Goal: Task Accomplishment & Management: Use online tool/utility

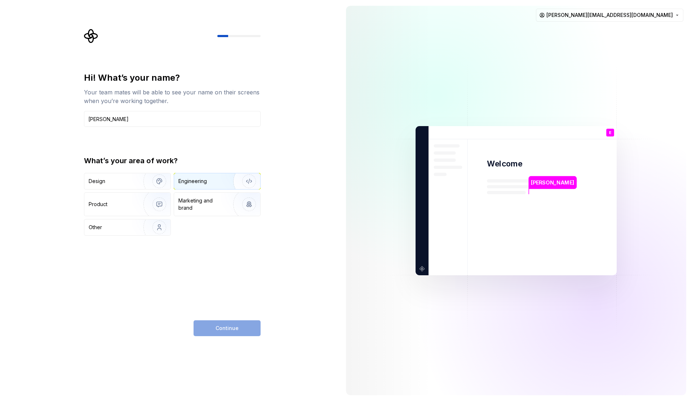
type input "[PERSON_NAME]"
click at [223, 182] on img "button" at bounding box center [244, 181] width 46 height 48
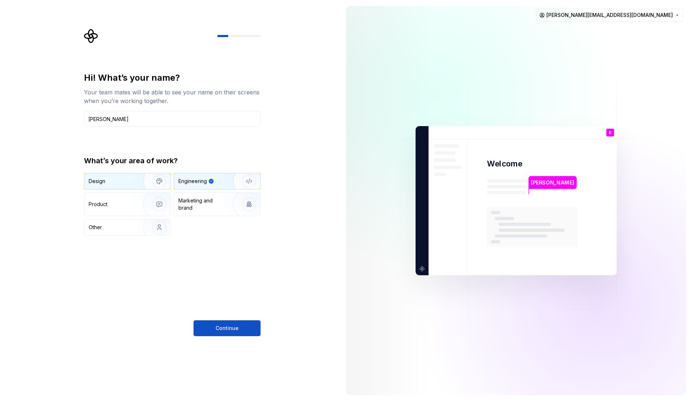
click at [144, 180] on img "button" at bounding box center [154, 181] width 46 height 48
click at [210, 184] on div "Engineering" at bounding box center [206, 181] width 57 height 7
click at [236, 327] on span "Continue" at bounding box center [226, 328] width 23 height 7
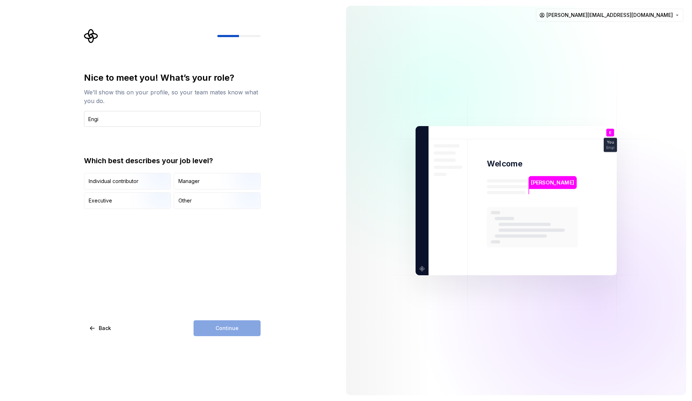
type input "Engineering Manager"
click at [198, 178] on div "Manager" at bounding box center [188, 181] width 21 height 7
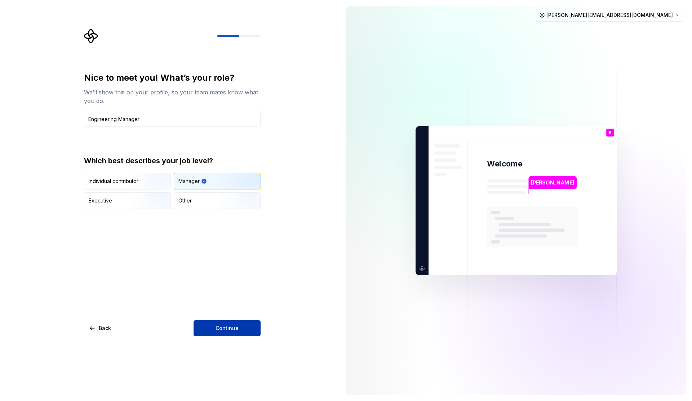
click at [241, 327] on button "Continue" at bounding box center [226, 328] width 67 height 16
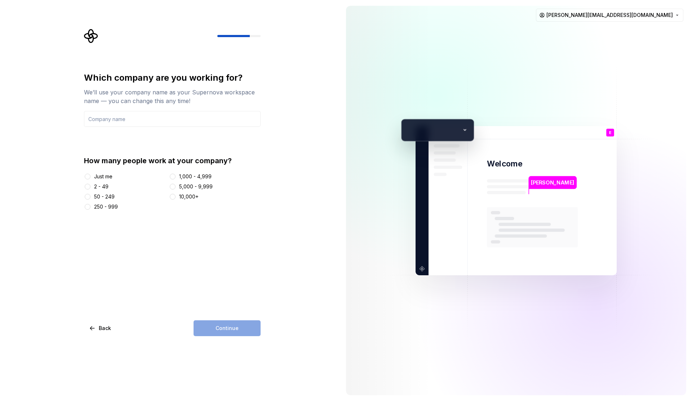
click at [111, 209] on div "250 - 999" at bounding box center [106, 206] width 24 height 7
click at [90, 209] on button "250 - 999" at bounding box center [88, 207] width 6 height 6
click at [135, 115] on input "text" at bounding box center [172, 119] width 176 height 16
type input "Halo Media"
click at [190, 280] on div "Which company are you working for? We’ll use your company name as your Supernov…" at bounding box center [172, 204] width 176 height 264
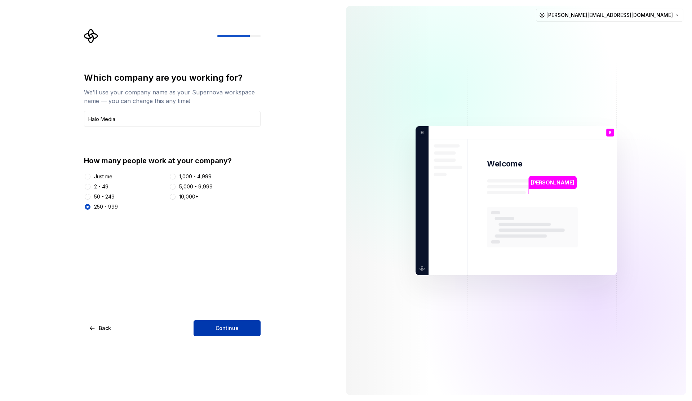
click at [211, 329] on button "Continue" at bounding box center [226, 328] width 67 height 16
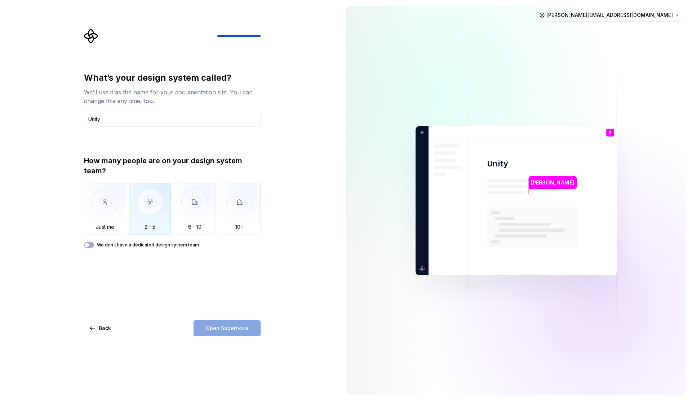
type input "Unity"
click at [152, 208] on img "button" at bounding box center [150, 207] width 42 height 48
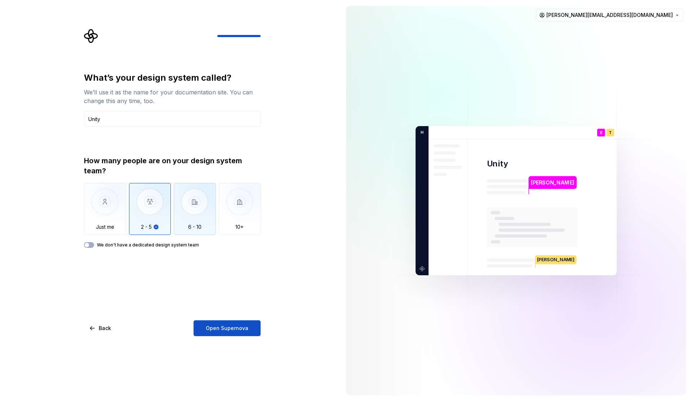
click at [177, 205] on img "button" at bounding box center [195, 207] width 42 height 48
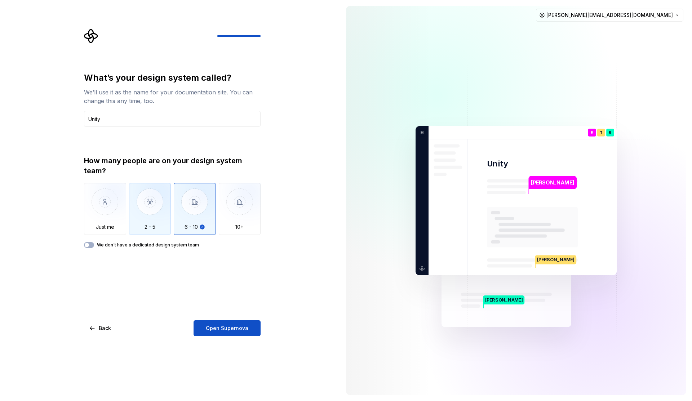
click at [156, 223] on img "button" at bounding box center [150, 207] width 42 height 48
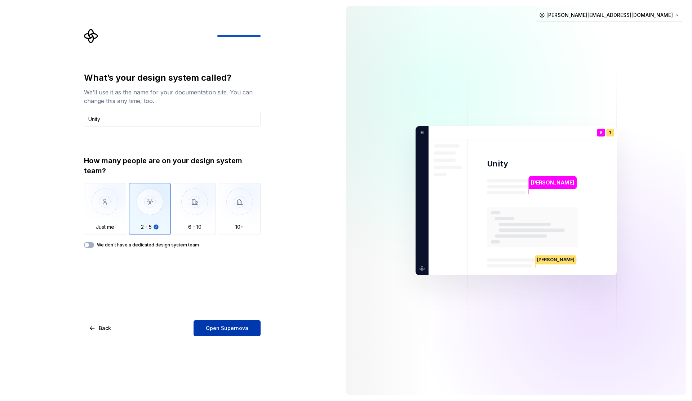
click at [237, 327] on span "Open Supernova" at bounding box center [227, 328] width 43 height 7
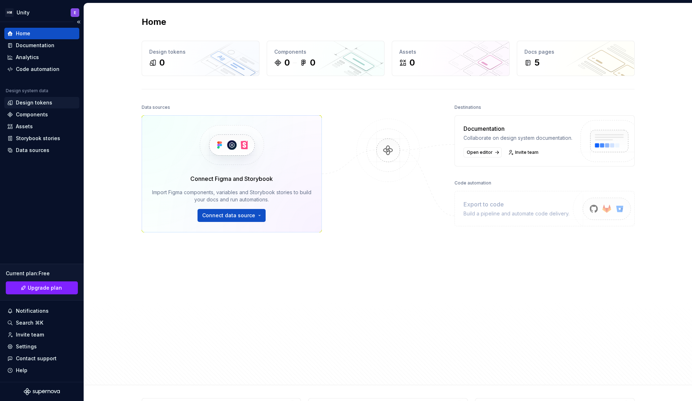
click at [40, 105] on div "Design tokens" at bounding box center [34, 102] width 36 height 7
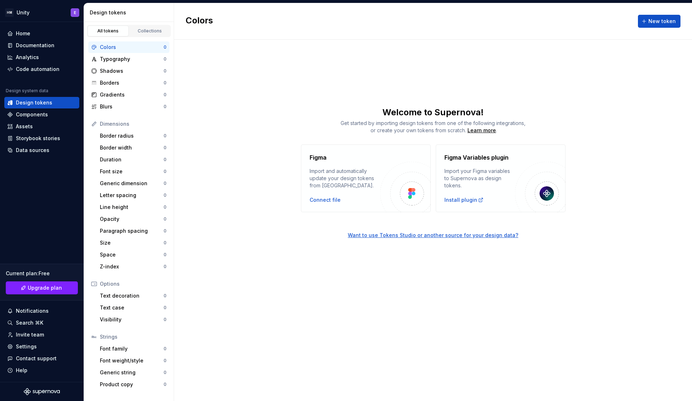
click at [440, 11] on div "Colors New token" at bounding box center [433, 21] width 518 height 36
click at [465, 201] on div "Install plugin" at bounding box center [463, 199] width 39 height 7
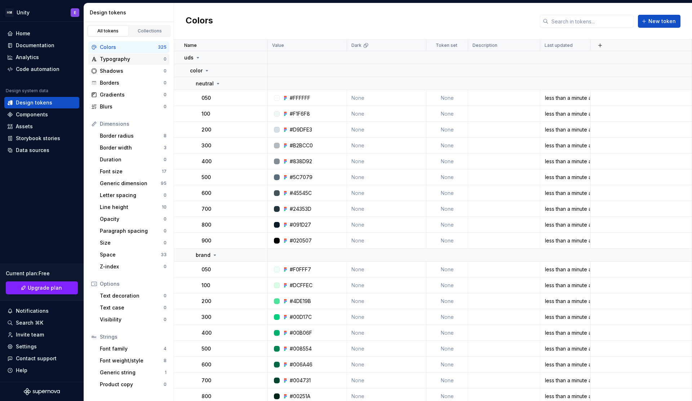
click at [132, 59] on div "Typography" at bounding box center [132, 58] width 64 height 7
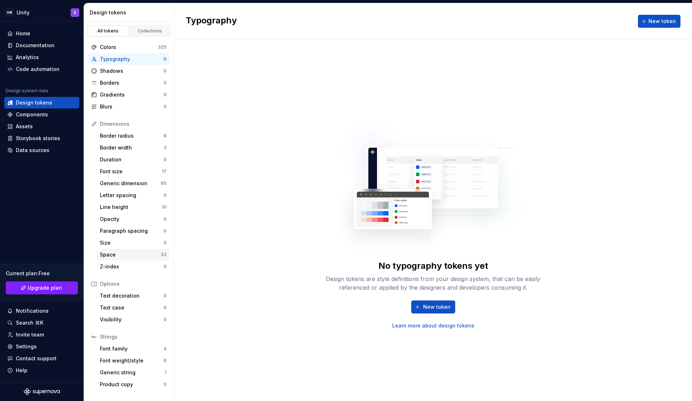
click at [126, 253] on div "Space" at bounding box center [130, 254] width 61 height 7
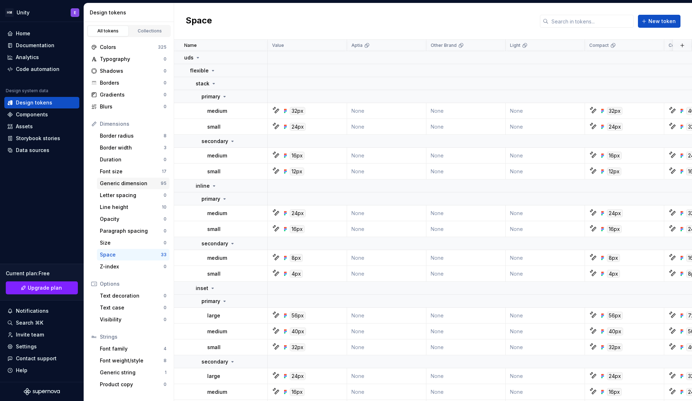
click at [147, 183] on div "Generic dimension" at bounding box center [130, 183] width 61 height 7
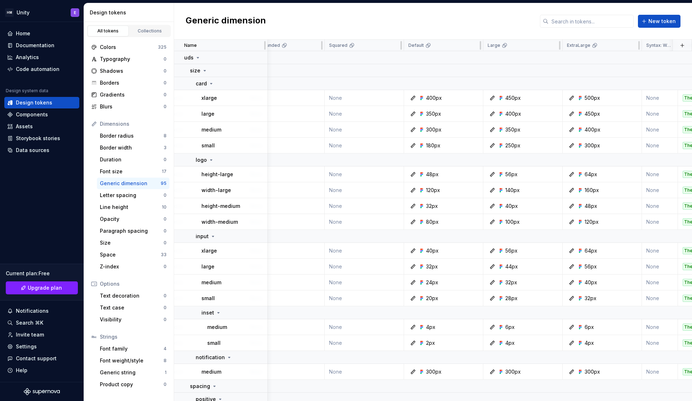
scroll to position [0, 657]
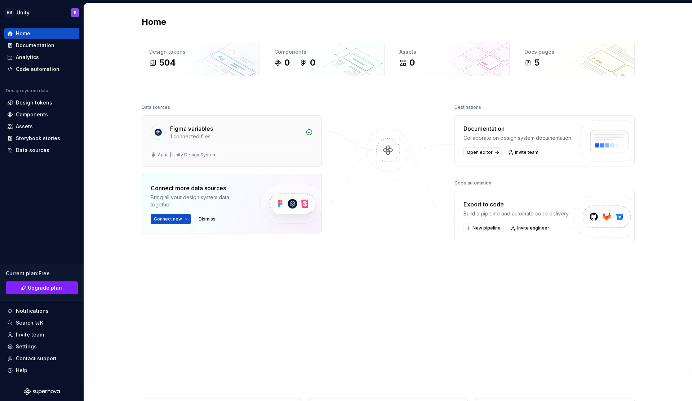
click at [196, 136] on div "1 connected files" at bounding box center [235, 136] width 131 height 7
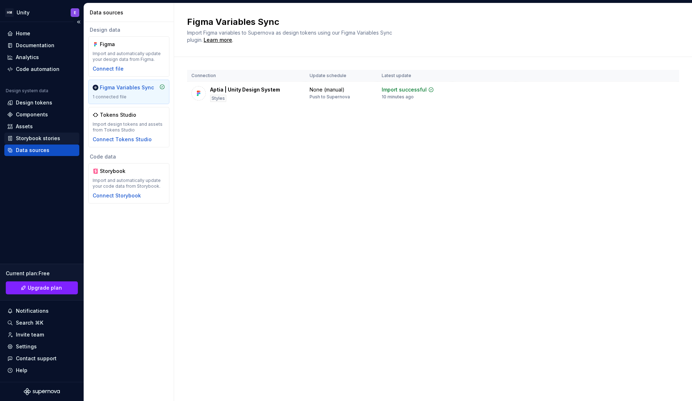
click at [40, 138] on div "Storybook stories" at bounding box center [38, 138] width 44 height 7
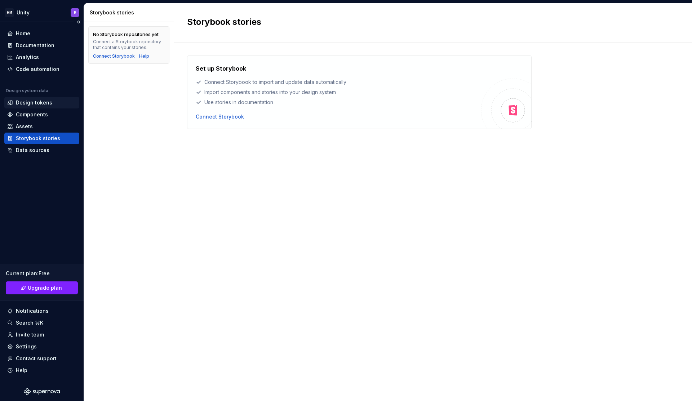
click at [38, 102] on div "Design tokens" at bounding box center [34, 102] width 36 height 7
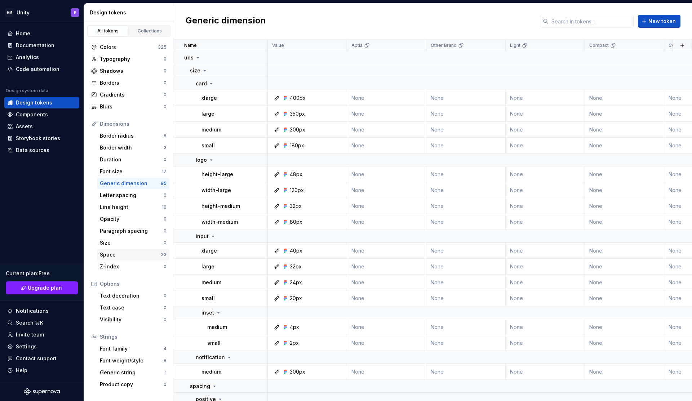
click at [122, 255] on div "Space" at bounding box center [130, 254] width 61 height 7
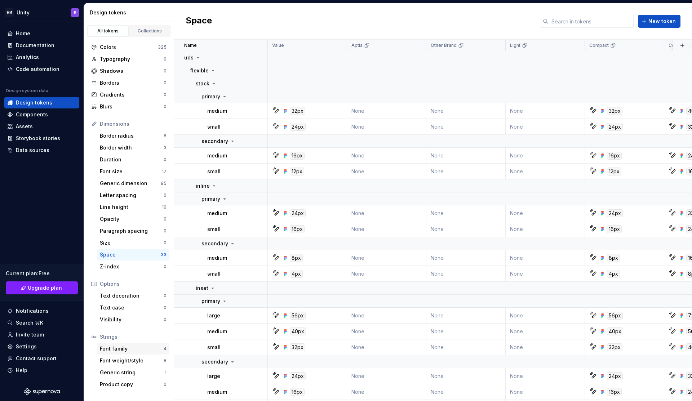
click at [132, 348] on div "Font family" at bounding box center [132, 348] width 64 height 7
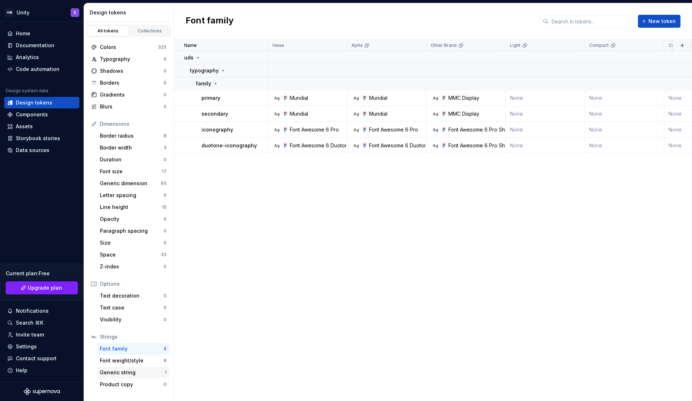
click at [124, 371] on div "Generic string" at bounding box center [132, 372] width 65 height 7
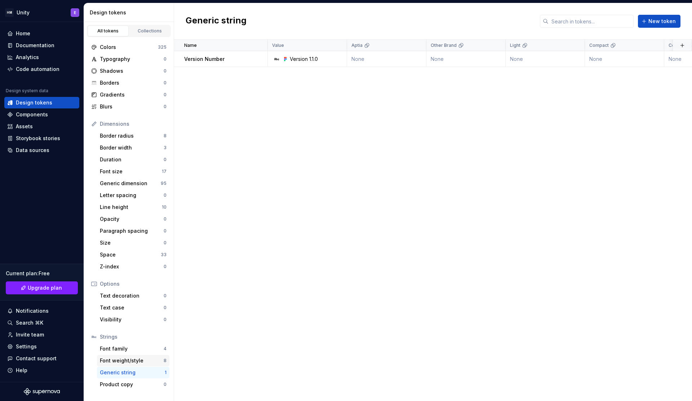
click at [137, 360] on div "Font weight/style" at bounding box center [132, 360] width 64 height 7
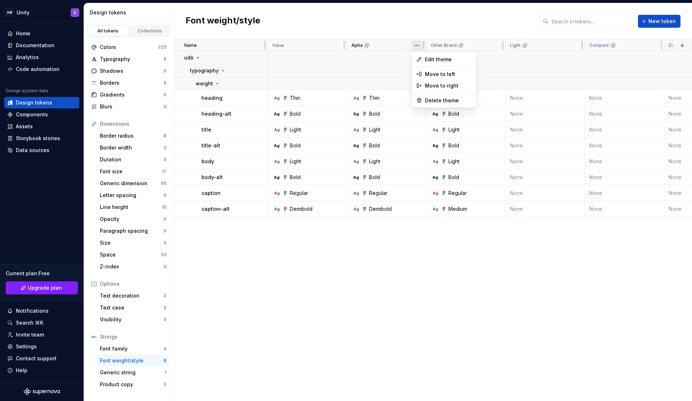
click at [416, 44] on html "HM Unity E Home Documentation Analytics Code automation Design system data Desi…" at bounding box center [346, 200] width 692 height 401
click at [395, 22] on html "HM Unity E Home Documentation Analytics Code automation Design system data Desi…" at bounding box center [346, 200] width 692 height 401
click at [145, 137] on div "Border radius" at bounding box center [132, 135] width 64 height 7
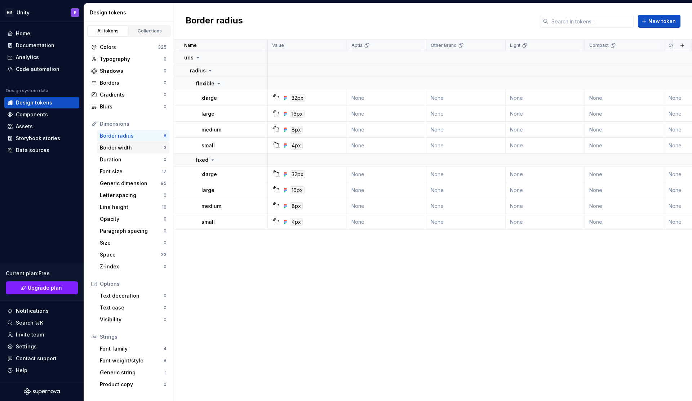
click at [133, 145] on div "Border width" at bounding box center [132, 147] width 64 height 7
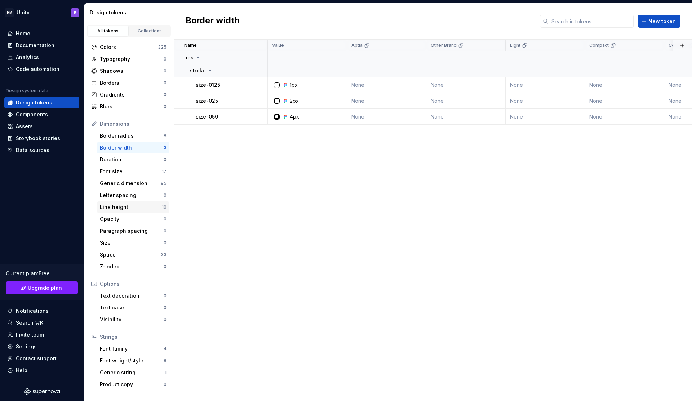
click at [136, 208] on div "Line height" at bounding box center [131, 207] width 62 height 7
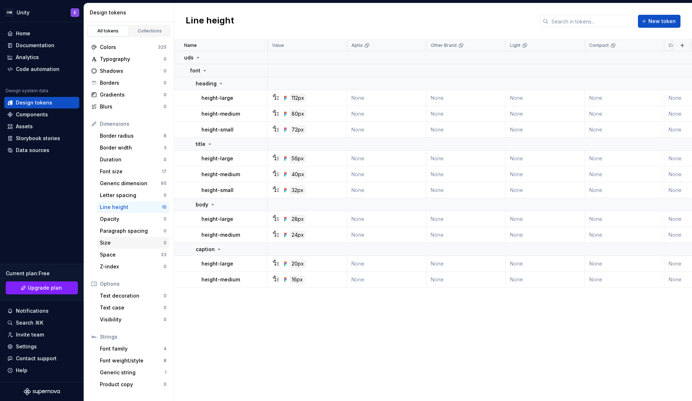
click at [137, 241] on div "Size" at bounding box center [132, 242] width 64 height 7
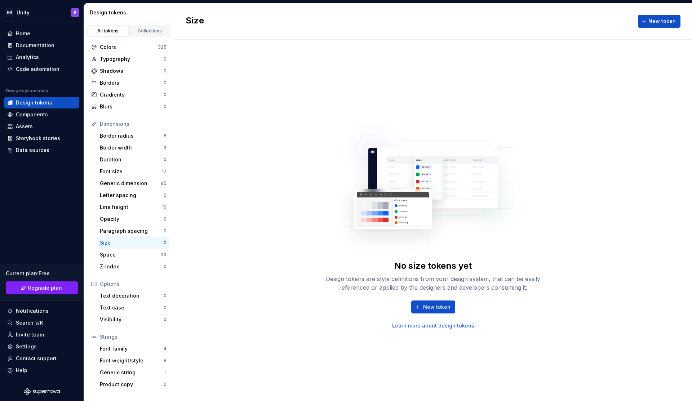
click at [362, 24] on div "Size New token" at bounding box center [433, 21] width 518 height 36
click at [430, 23] on div "Size New token" at bounding box center [433, 21] width 518 height 36
click at [38, 150] on div "Data sources" at bounding box center [32, 150] width 33 height 7
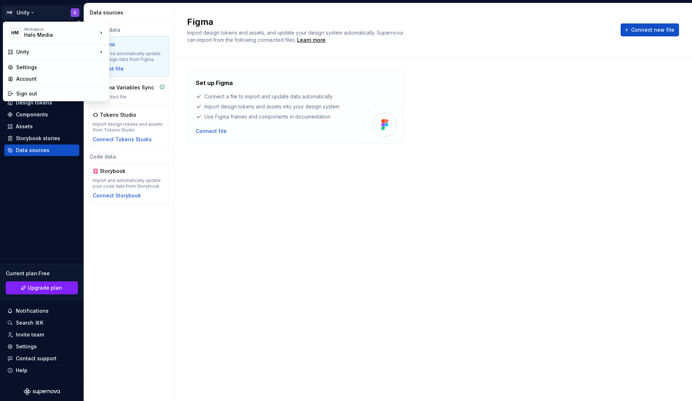
click at [30, 13] on html "HM Unity E Home Documentation Analytics Code automation Design system data Desi…" at bounding box center [346, 200] width 692 height 401
click at [54, 65] on div "Settings" at bounding box center [60, 67] width 89 height 7
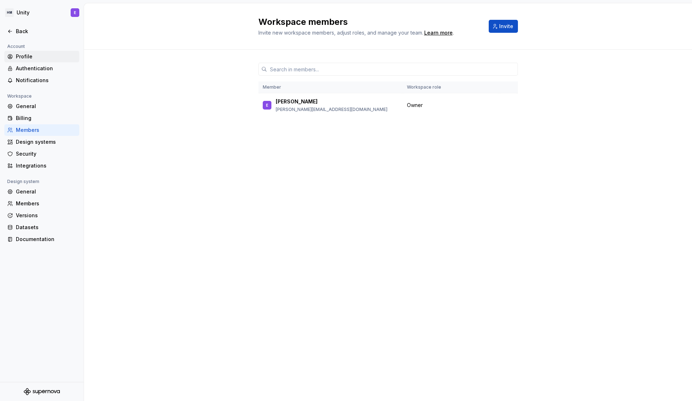
click at [30, 55] on div "Profile" at bounding box center [46, 56] width 61 height 7
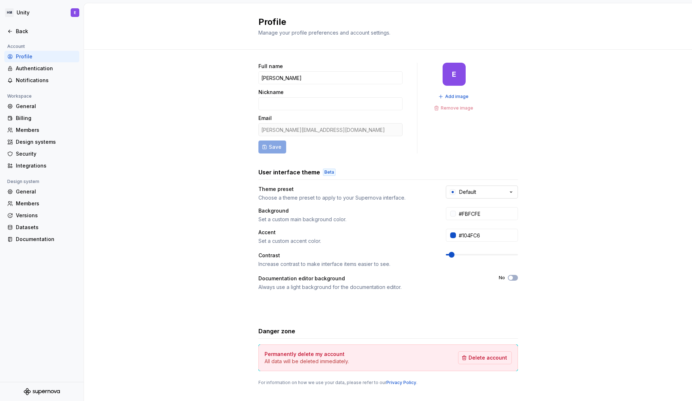
click at [496, 191] on button "Default" at bounding box center [482, 191] width 72 height 13
click at [597, 209] on div "Full name [PERSON_NAME] Email [PERSON_NAME][EMAIL_ADDRESS][DOMAIN_NAME] Save E …" at bounding box center [388, 231] width 608 height 363
click at [23, 33] on div "Back" at bounding box center [46, 31] width 61 height 7
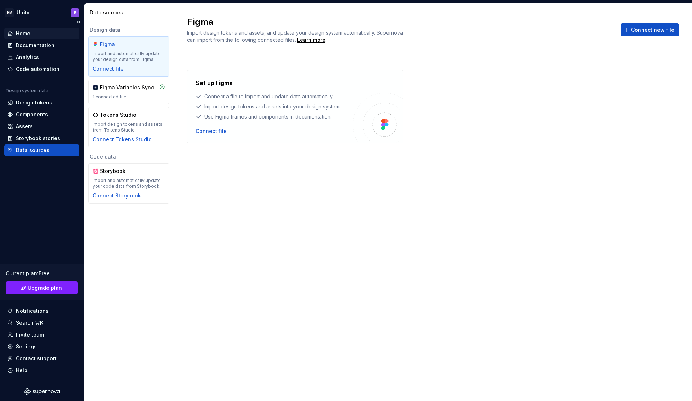
click at [30, 36] on div "Home" at bounding box center [23, 33] width 14 height 7
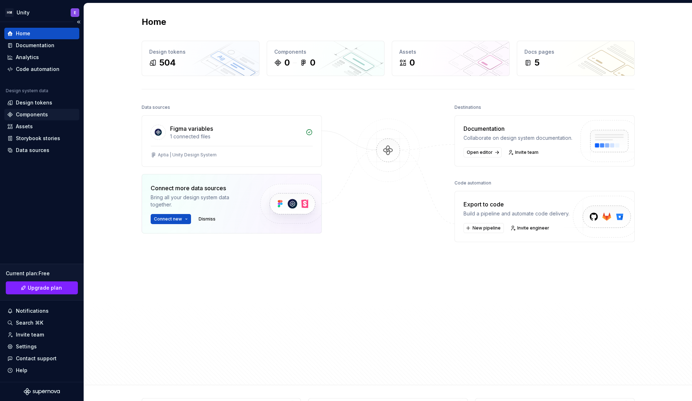
click at [36, 112] on div "Components" at bounding box center [32, 114] width 32 height 7
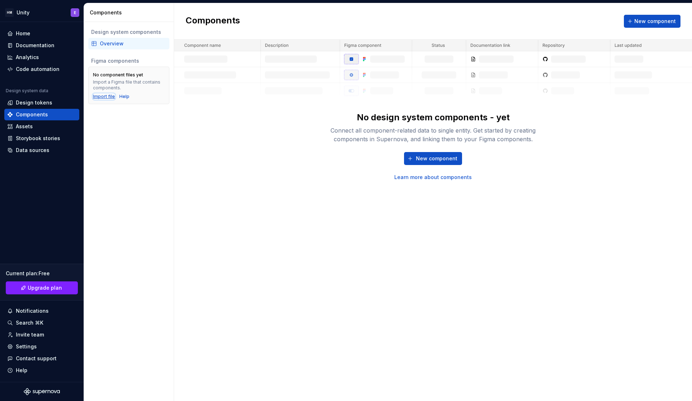
click at [104, 96] on div "Import file" at bounding box center [104, 97] width 22 height 6
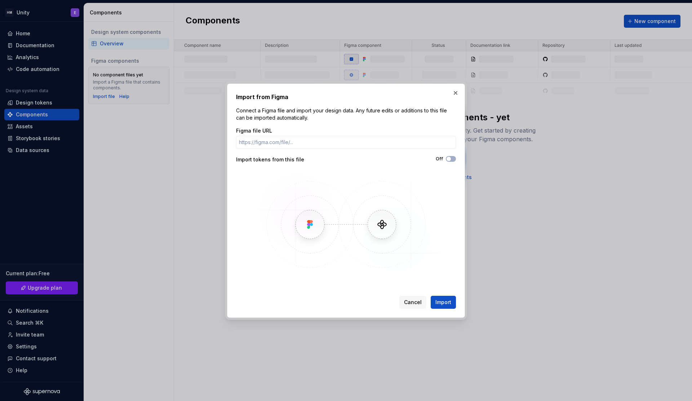
type button "on"
click at [269, 138] on input "Figma file URL" at bounding box center [346, 142] width 220 height 13
click at [272, 143] on input "Figma file URL" at bounding box center [346, 142] width 220 height 13
paste input "[URL][DOMAIN_NAME]"
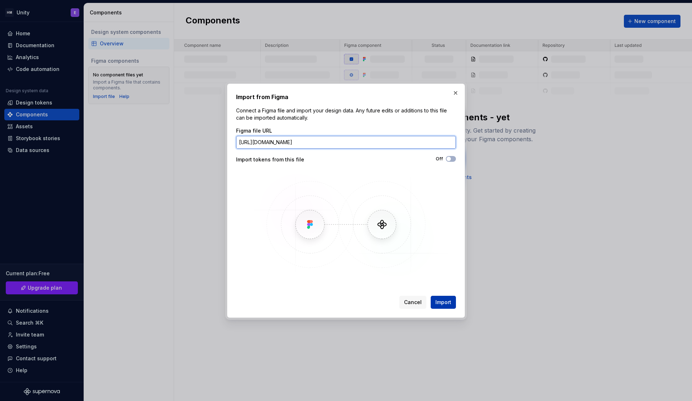
type input "[URL][DOMAIN_NAME]"
click at [445, 303] on span "Import" at bounding box center [443, 302] width 16 height 7
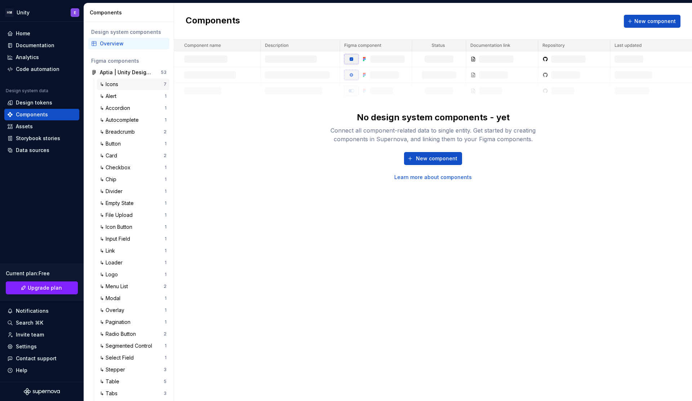
click at [123, 84] on div "↳ Icons" at bounding box center [132, 84] width 64 height 7
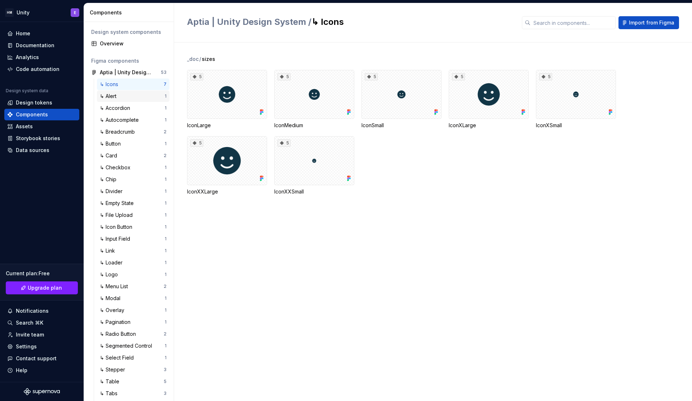
click at [124, 97] on div "↳ Alert" at bounding box center [132, 96] width 65 height 7
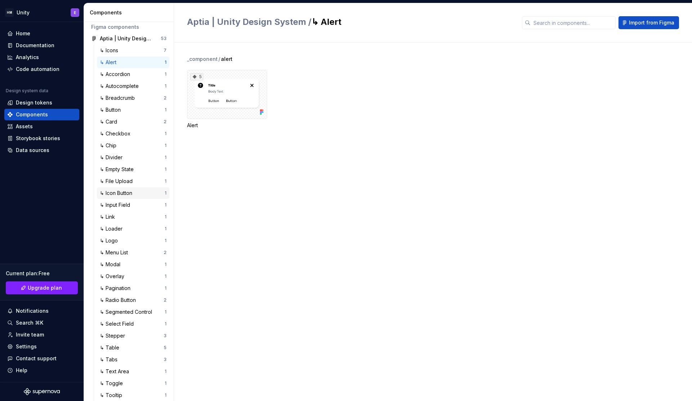
scroll to position [77, 0]
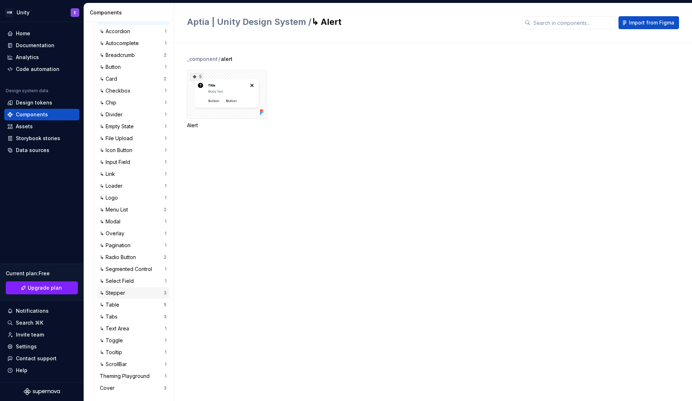
click at [129, 295] on div "↳ Stepper" at bounding box center [132, 292] width 64 height 7
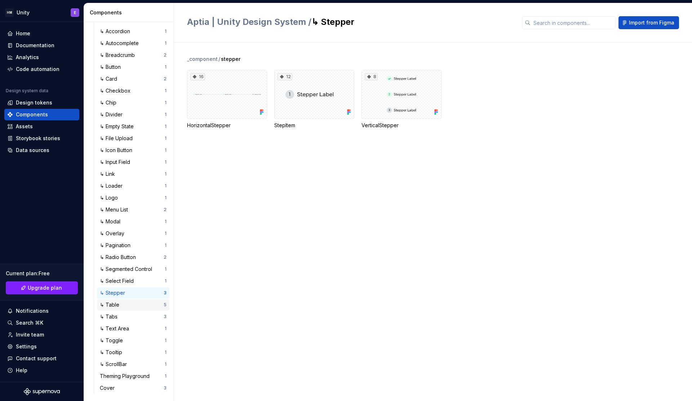
click at [137, 304] on div "↳ Table" at bounding box center [132, 304] width 64 height 7
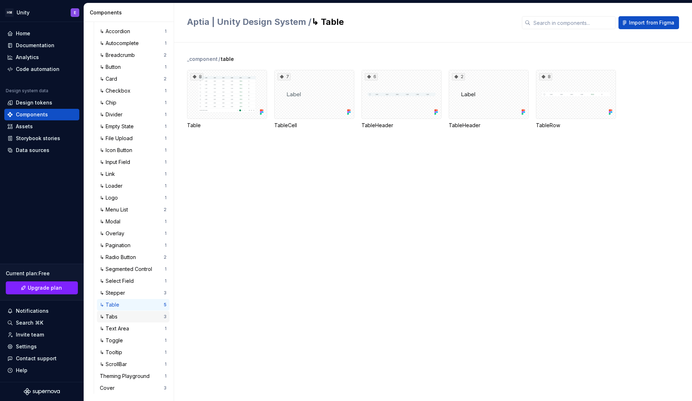
click at [131, 316] on div "↳ Tabs" at bounding box center [132, 316] width 64 height 7
click at [115, 376] on div "Theming Playground" at bounding box center [126, 375] width 53 height 7
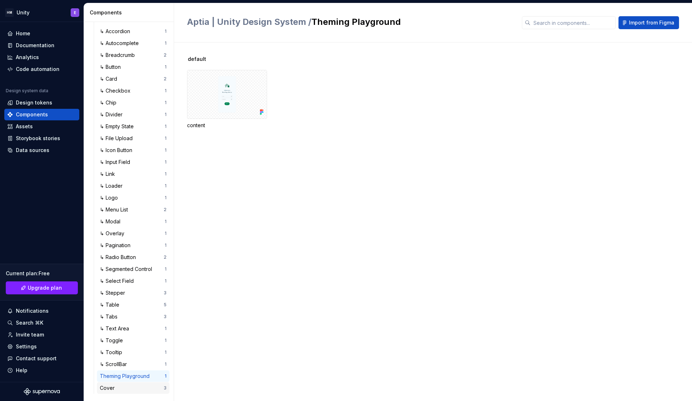
click at [128, 389] on div "Cover" at bounding box center [132, 387] width 64 height 7
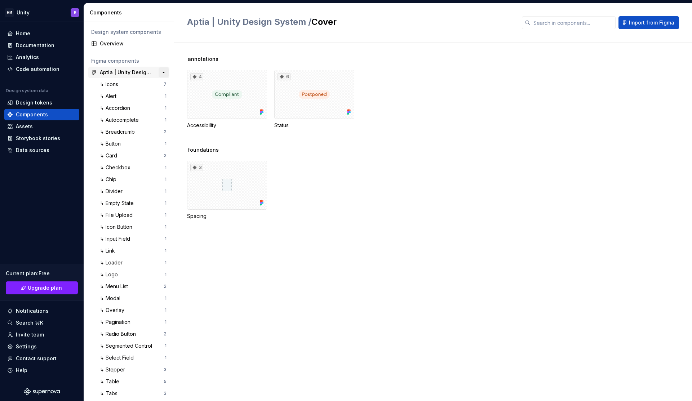
click at [160, 73] on button "button" at bounding box center [163, 72] width 10 height 10
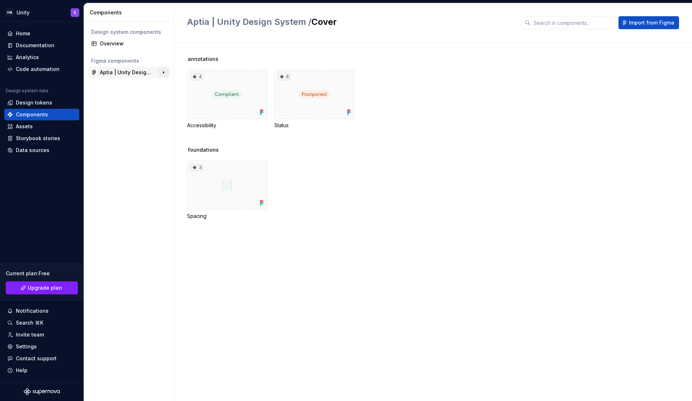
click at [160, 73] on button "button" at bounding box center [163, 72] width 10 height 10
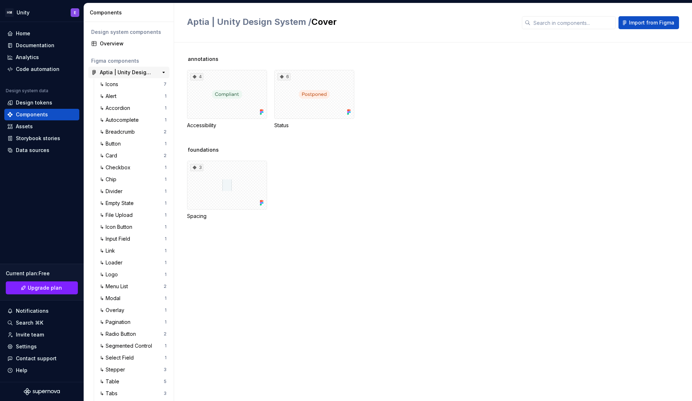
click at [143, 73] on div "Aptia | Unity Design System" at bounding box center [127, 72] width 54 height 7
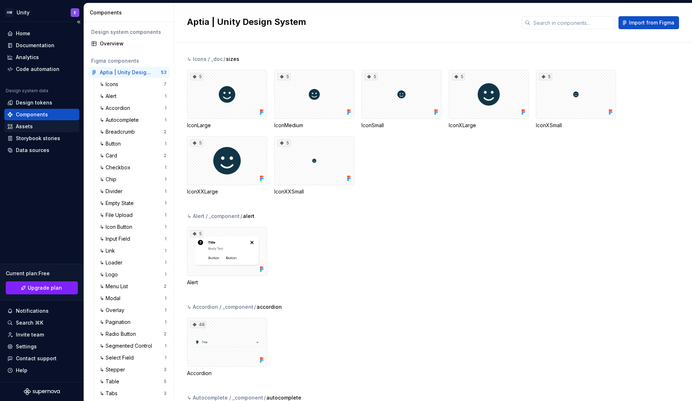
click at [35, 126] on div "Assets" at bounding box center [41, 126] width 69 height 7
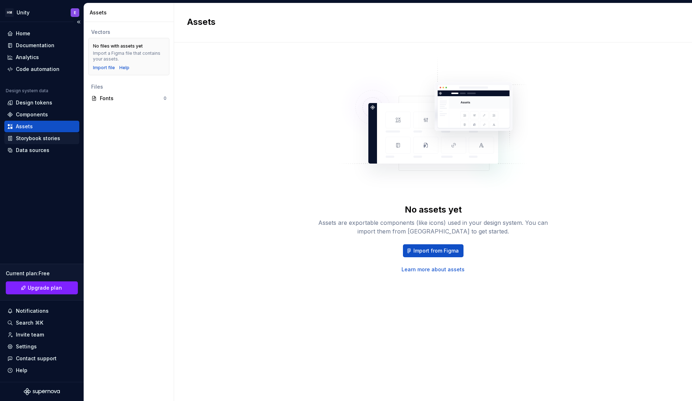
click at [41, 138] on div "Storybook stories" at bounding box center [38, 138] width 44 height 7
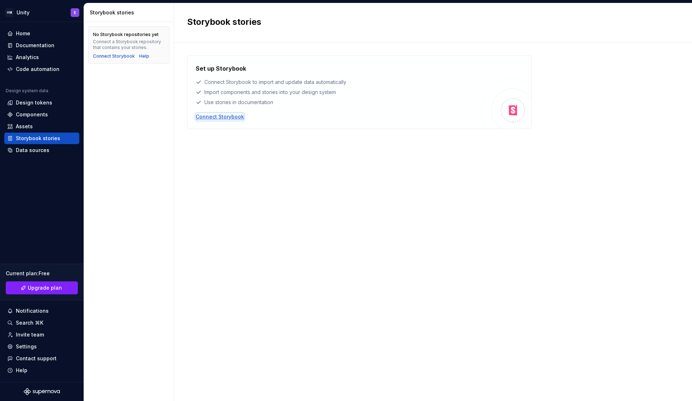
click at [228, 116] on div "Connect Storybook" at bounding box center [220, 116] width 48 height 7
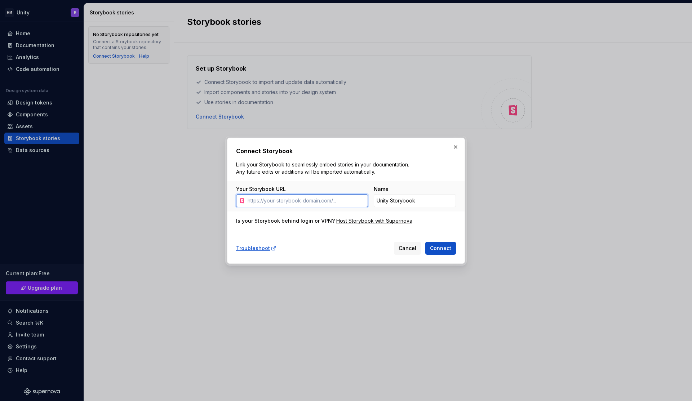
paste input "[URL][DOMAIN_NAME]"
type input "[URL][DOMAIN_NAME]"
click at [442, 248] on span "Connect" at bounding box center [440, 248] width 21 height 7
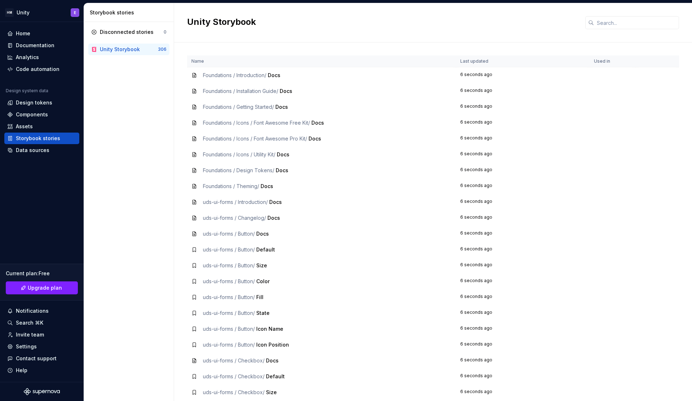
click at [295, 72] on div "Foundations / Introduction / Docs" at bounding box center [321, 75] width 260 height 7
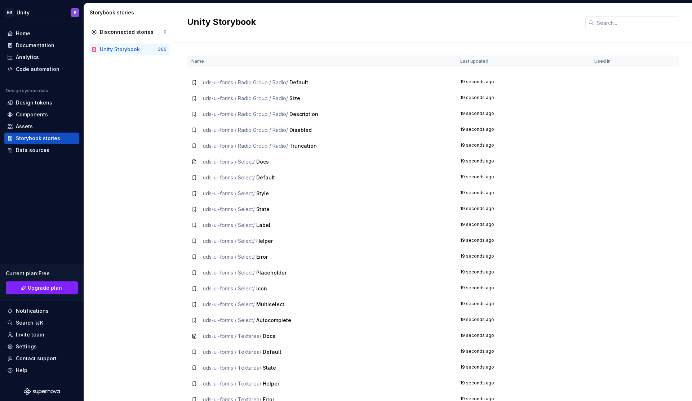
scroll to position [1278, 0]
click at [285, 264] on td "uds-ui-forms / Select / Multiselect" at bounding box center [321, 272] width 269 height 16
click at [190, 299] on td "uds-ui-forms / Textarea / Docs" at bounding box center [321, 303] width 269 height 16
click at [192, 306] on div "uds-ui-forms / Textarea / Docs" at bounding box center [321, 303] width 260 height 7
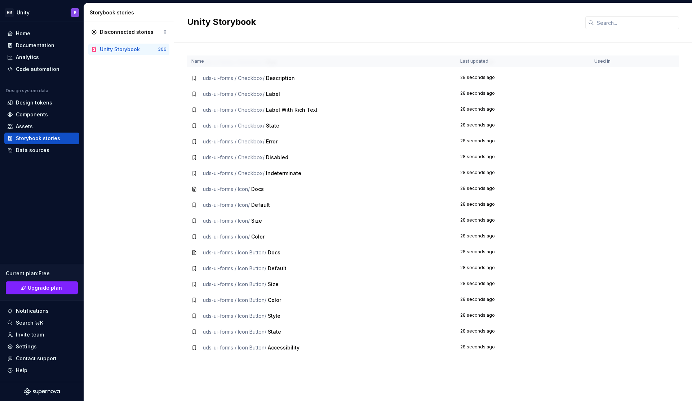
scroll to position [0, 0]
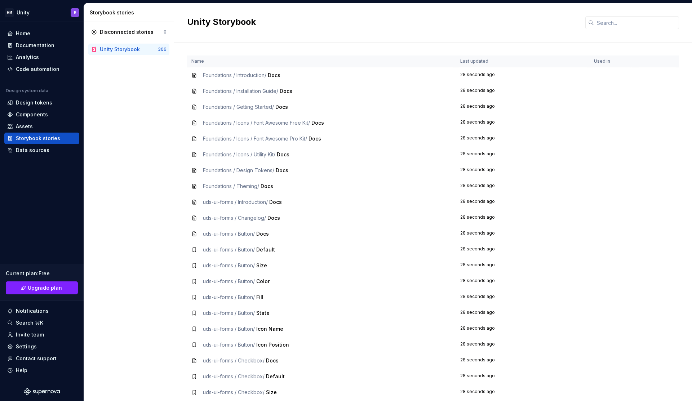
click at [357, 18] on h2 "Unity Storybook" at bounding box center [381, 22] width 389 height 12
click at [24, 151] on div "Data sources" at bounding box center [32, 150] width 33 height 7
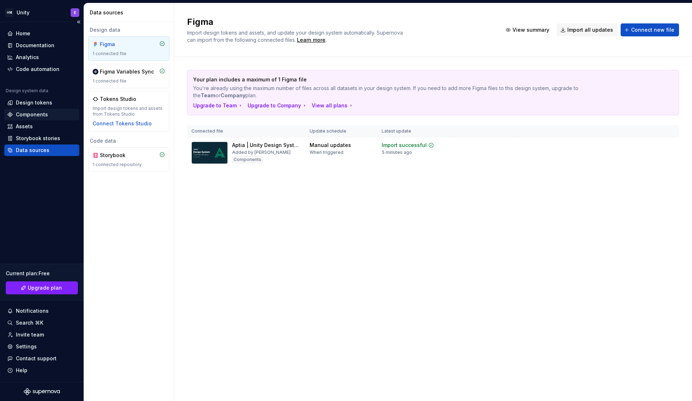
click at [43, 117] on div "Components" at bounding box center [32, 114] width 32 height 7
